Goal: Check status: Check status

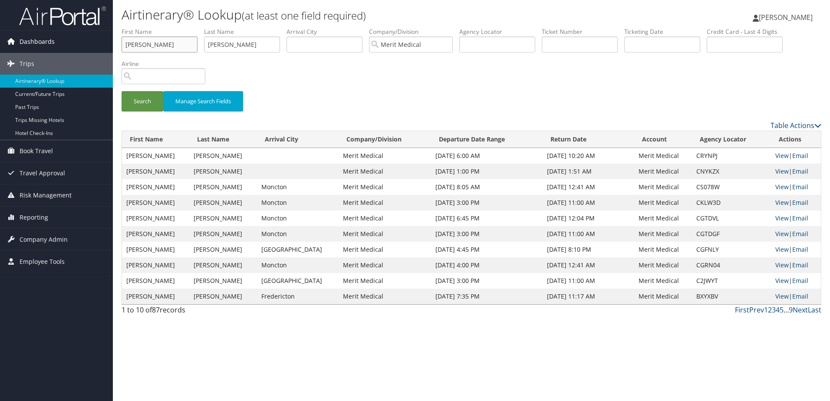
drag, startPoint x: 150, startPoint y: 42, endPoint x: 96, endPoint y: 46, distance: 54.0
click at [96, 46] on div "Dashboards AirPortal 360™ (Manager) My Travel Dashboard Trips Airtinerary® Look…" at bounding box center [415, 200] width 830 height 401
type input "Richard"
type input "Alley"
click at [141, 100] on button "Search" at bounding box center [142, 101] width 42 height 20
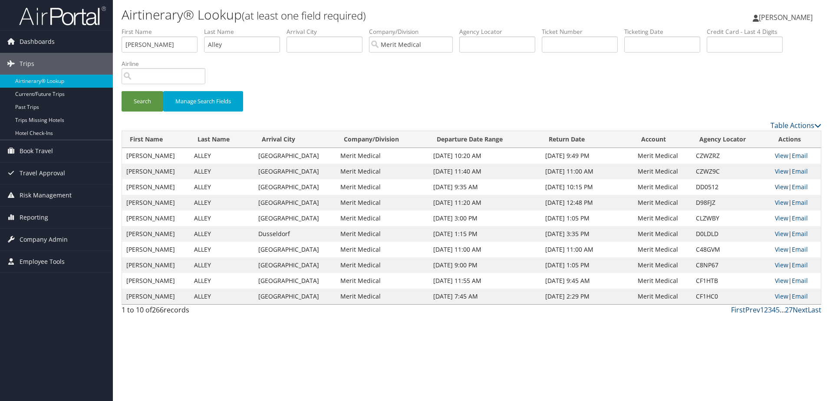
click at [778, 185] on link "View" at bounding box center [780, 187] width 13 height 8
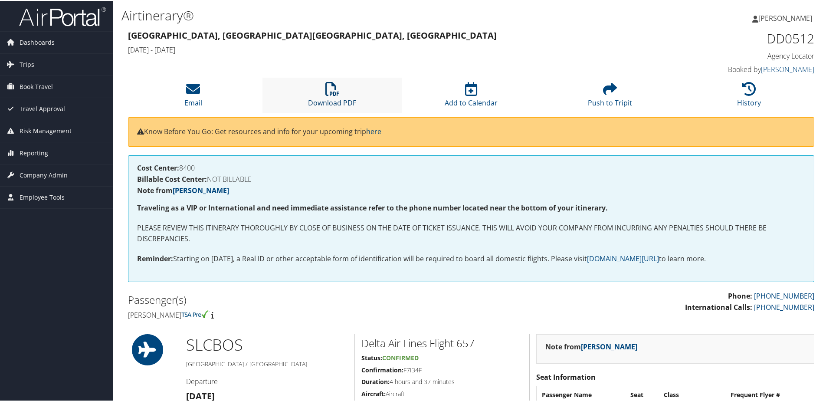
click at [329, 90] on icon at bounding box center [332, 88] width 14 height 14
